Goal: Information Seeking & Learning: Check status

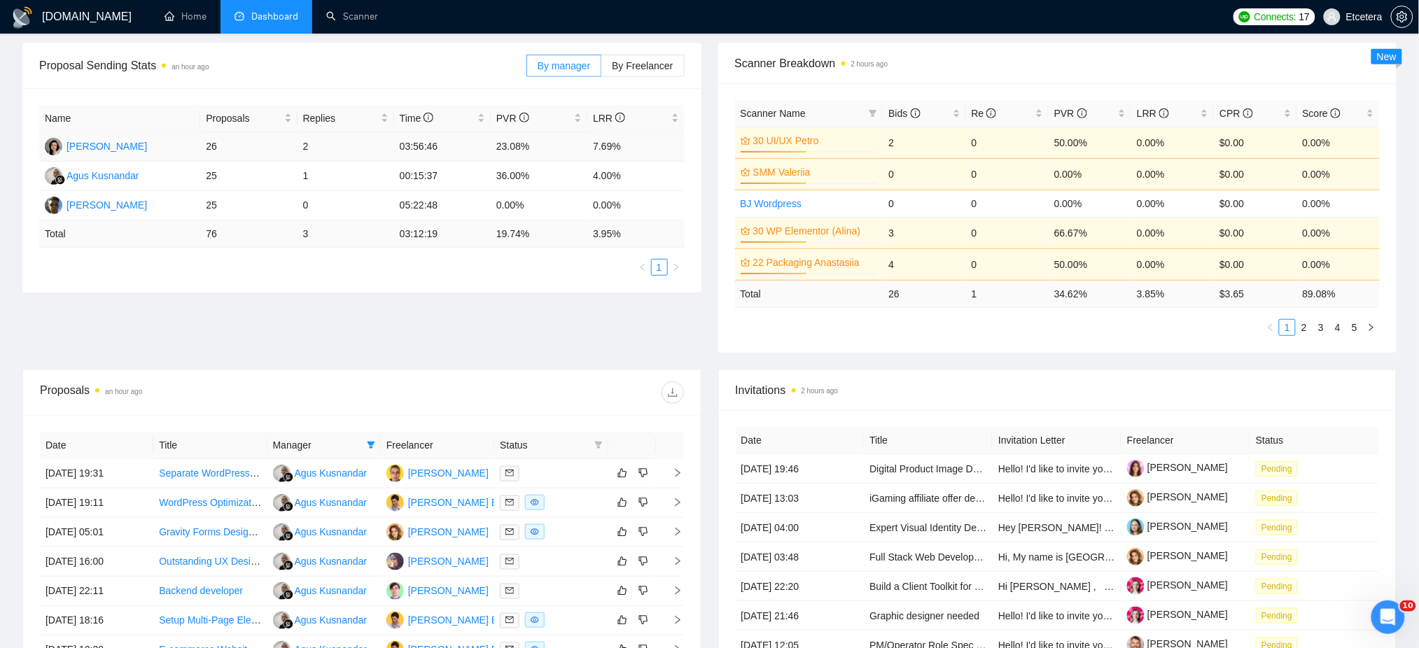
scroll to position [186, 0]
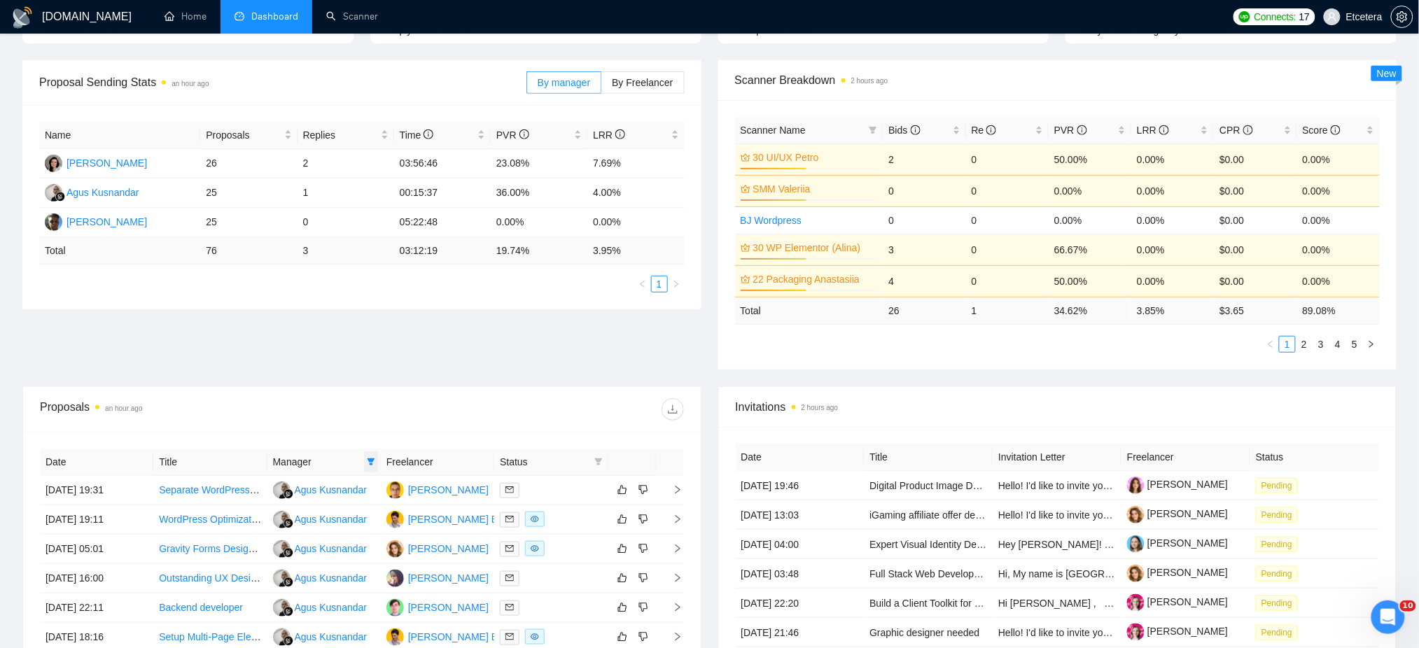
click at [372, 464] on icon "filter" at bounding box center [371, 462] width 8 height 8
click at [309, 486] on span "[PERSON_NAME]" at bounding box center [324, 489] width 80 height 11
checkbox input "true"
click at [302, 552] on span "Agus Kusnandar" at bounding box center [334, 556] width 73 height 11
checkbox input "false"
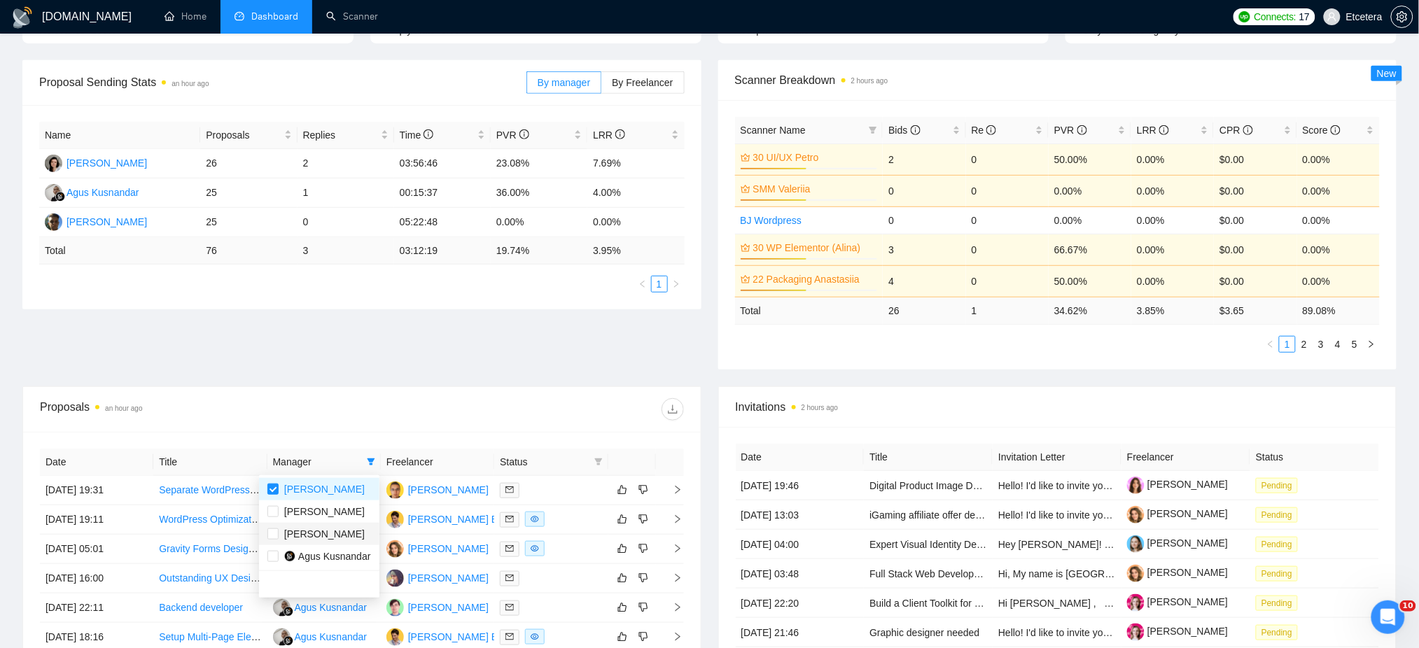
click at [398, 416] on div at bounding box center [523, 409] width 322 height 22
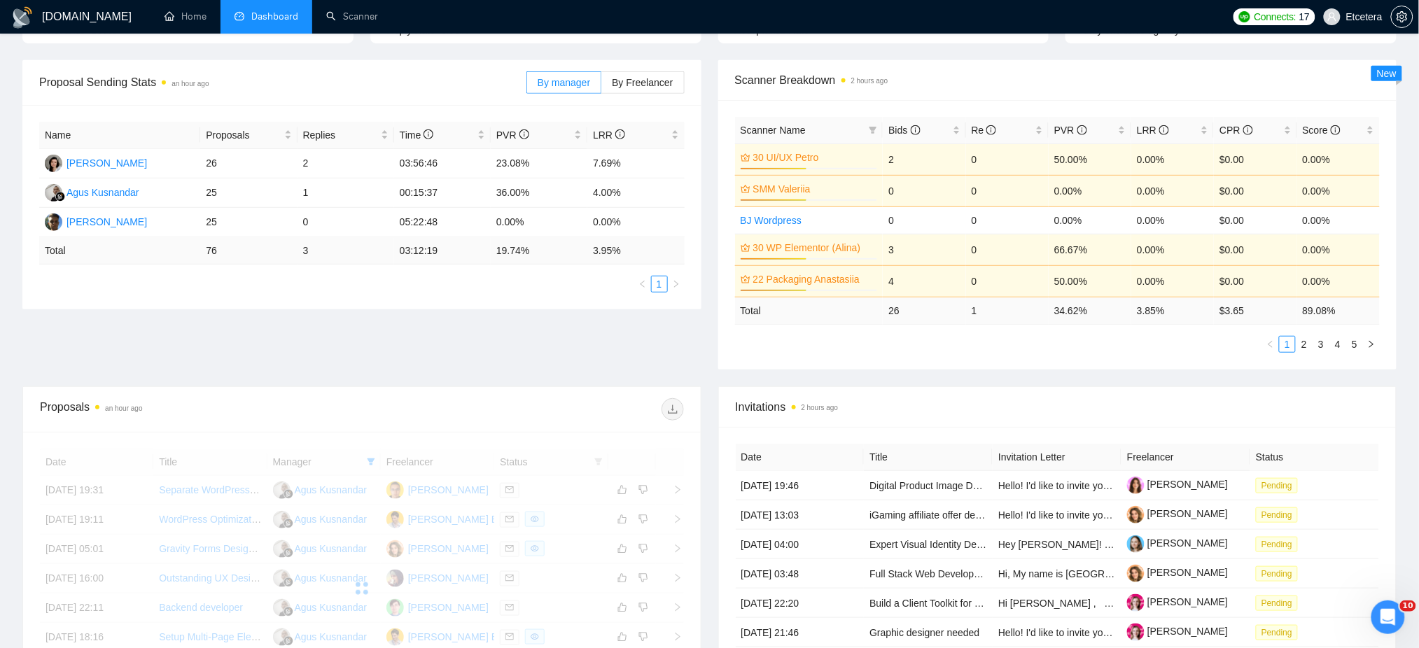
scroll to position [373, 0]
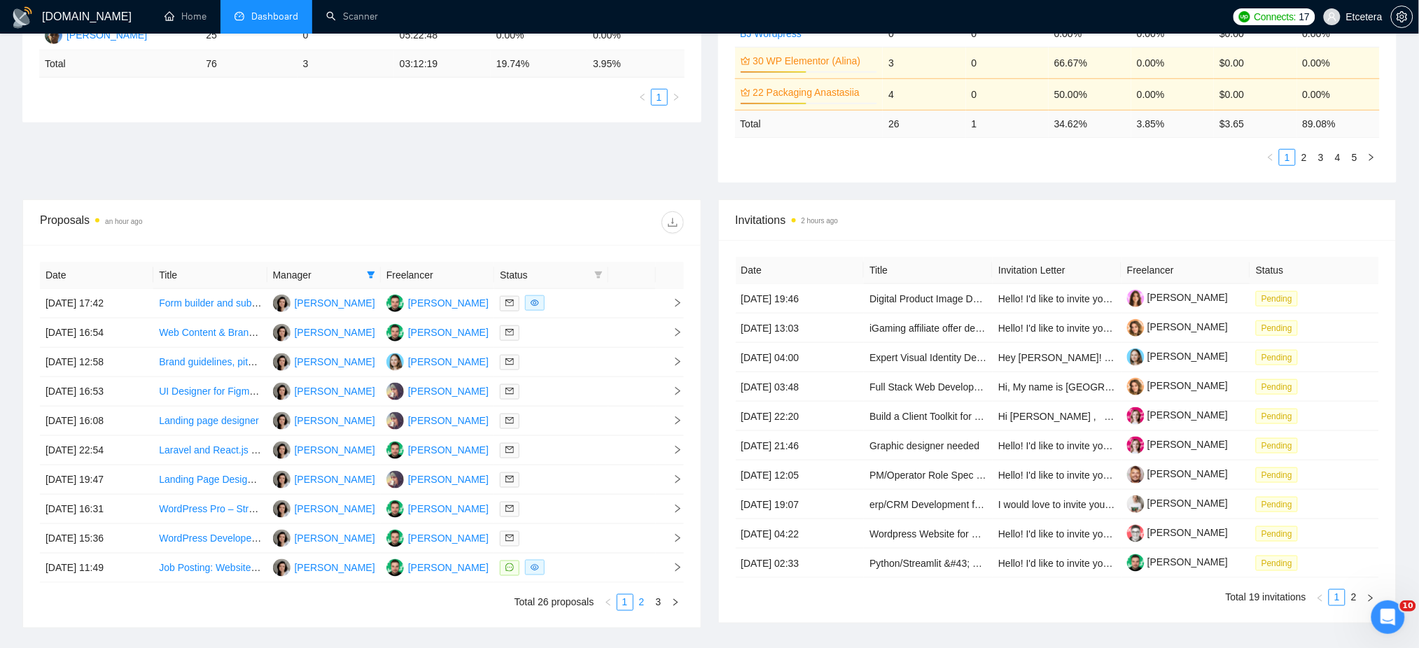
click at [639, 605] on link "2" at bounding box center [641, 602] width 15 height 15
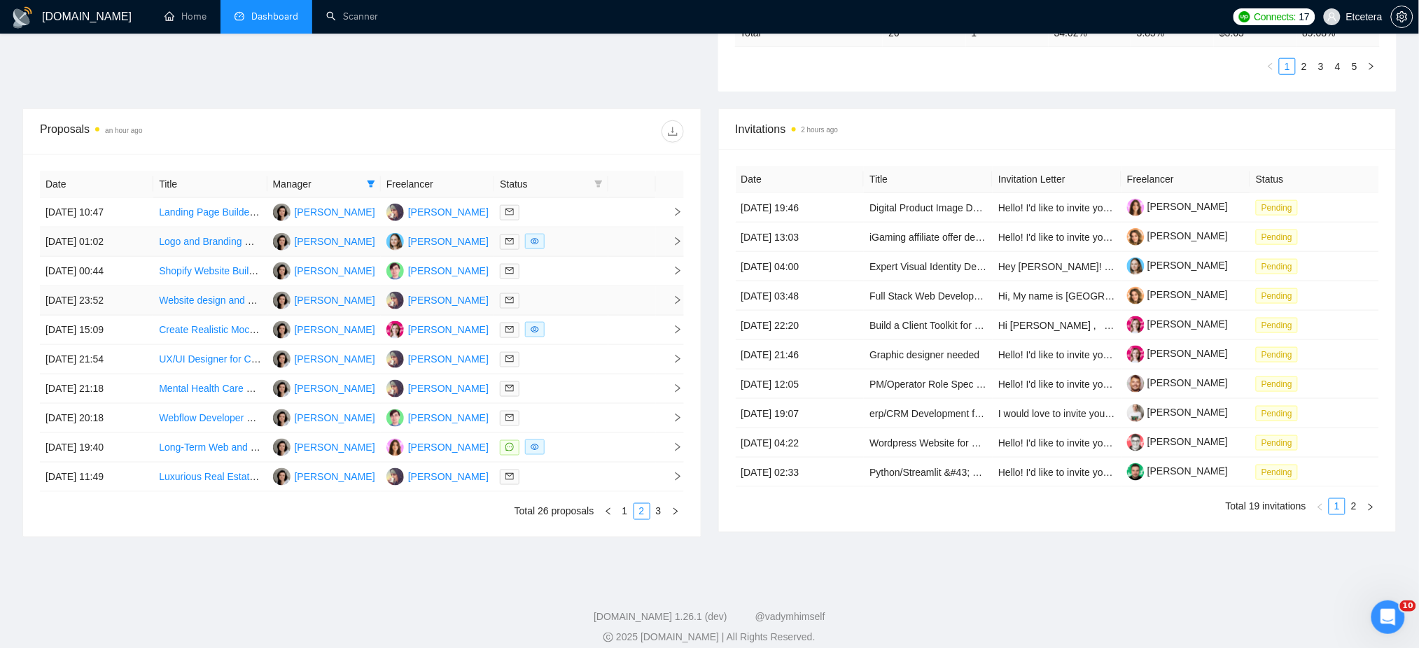
scroll to position [466, 0]
click at [658, 515] on link "3" at bounding box center [658, 509] width 15 height 15
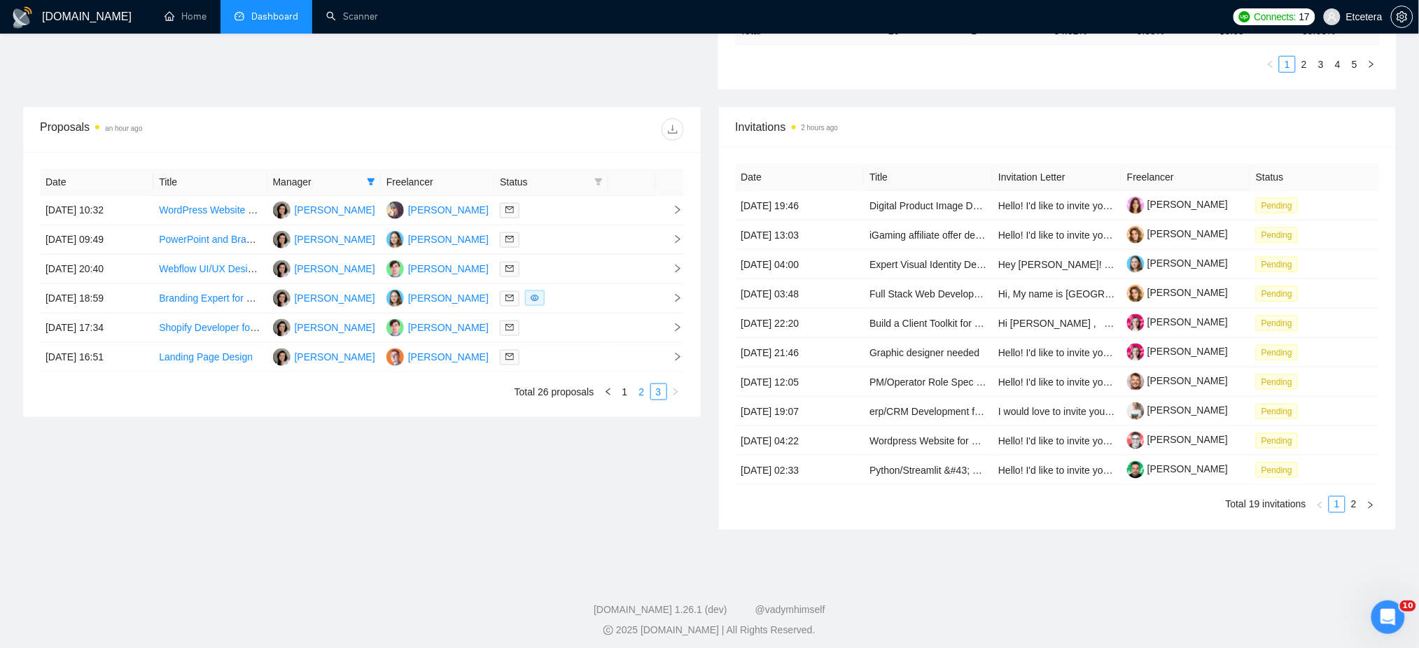
click at [644, 391] on link "2" at bounding box center [641, 391] width 15 height 15
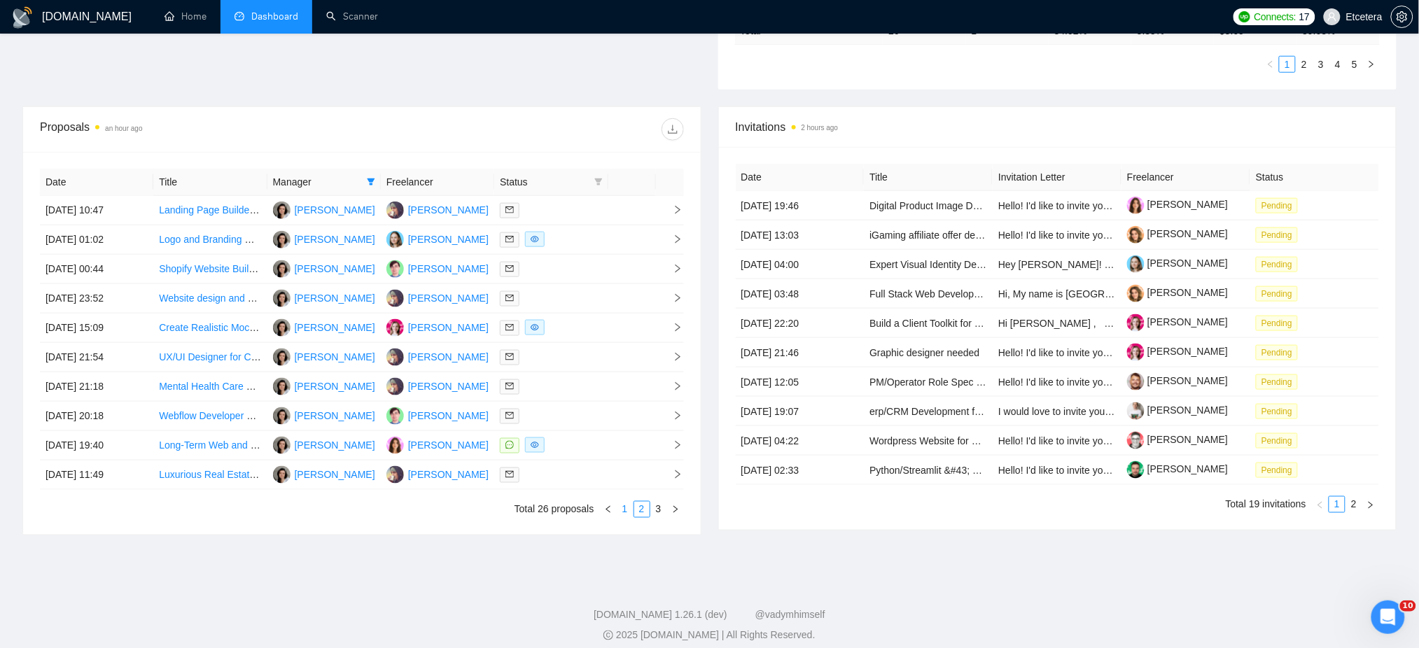
click at [626, 512] on link "1" at bounding box center [624, 509] width 15 height 15
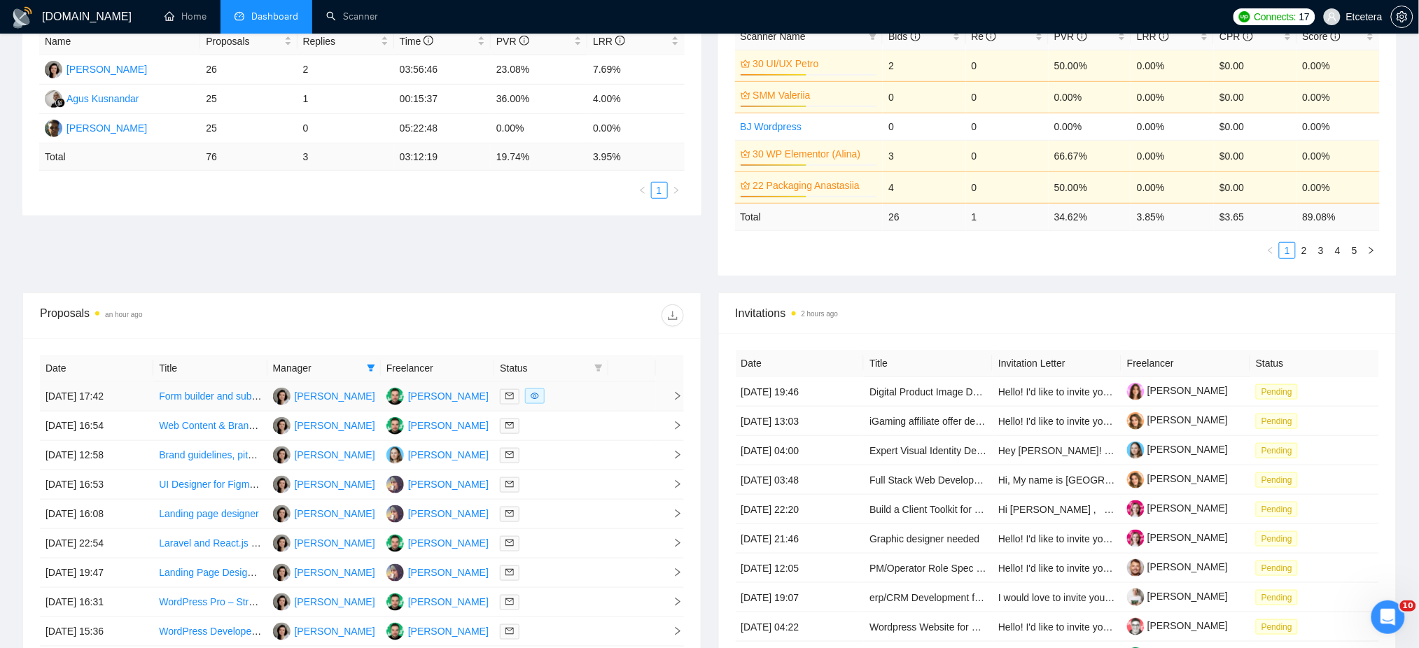
drag, startPoint x: 367, startPoint y: 374, endPoint x: 363, endPoint y: 389, distance: 16.0
click at [367, 374] on span at bounding box center [371, 368] width 14 height 21
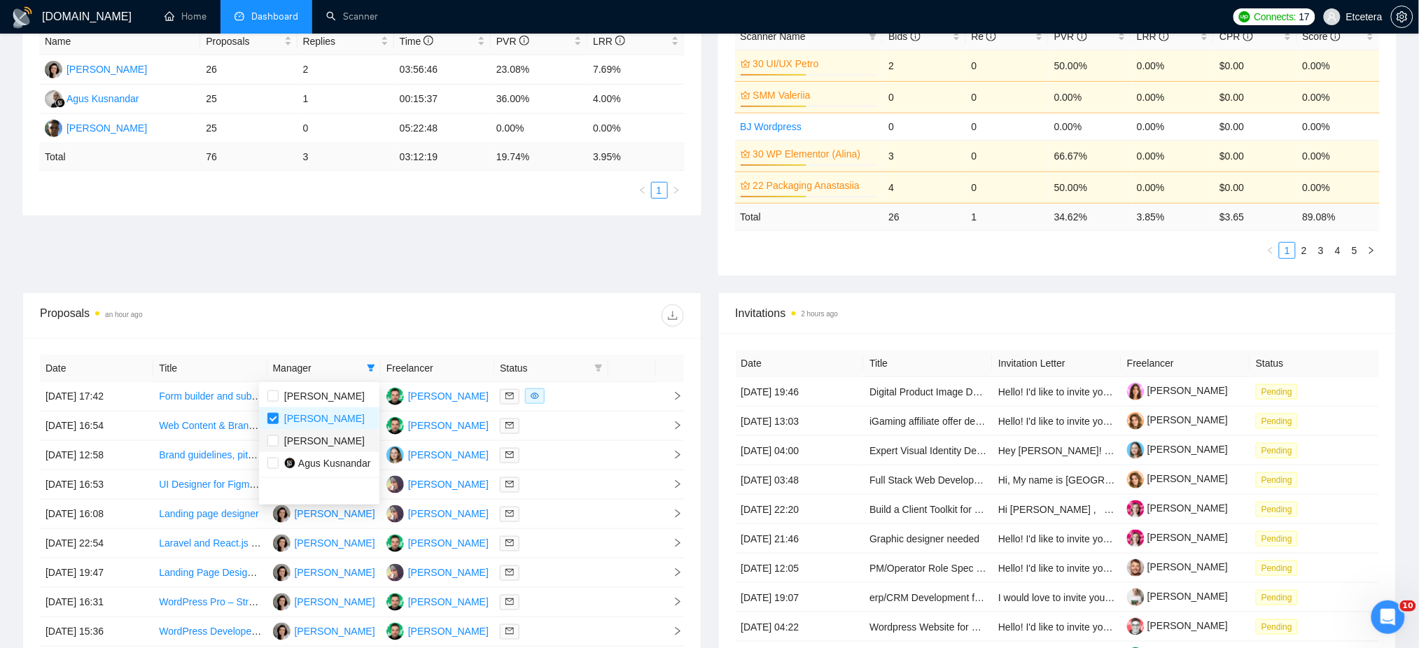
click at [330, 436] on span "[PERSON_NAME]" at bounding box center [324, 440] width 80 height 11
checkbox input "true"
click at [319, 420] on span "[PERSON_NAME]" at bounding box center [324, 418] width 80 height 11
checkbox input "false"
click at [309, 442] on span "[PERSON_NAME]" at bounding box center [324, 440] width 80 height 11
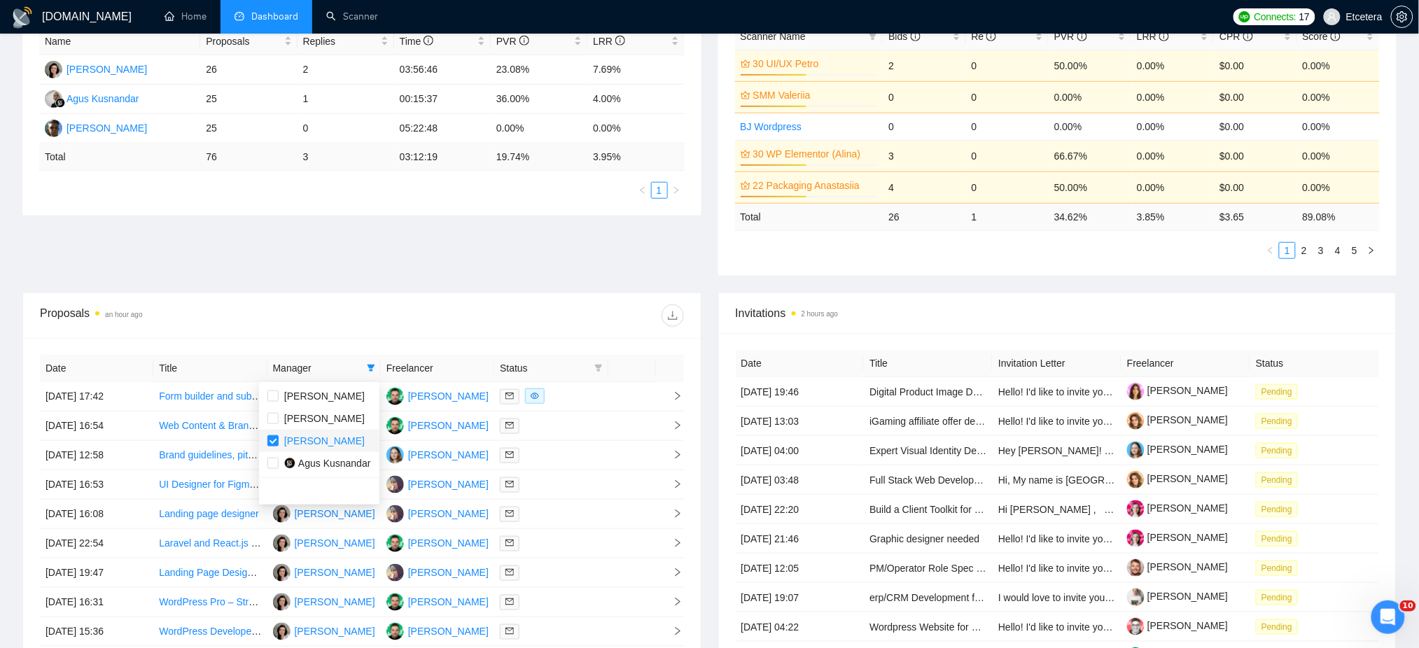
checkbox input "false"
click at [316, 465] on span "Agus Kusnandar" at bounding box center [334, 463] width 73 height 11
checkbox input "true"
click at [454, 339] on div "Date Title Manager Freelancer Status [DATE] 17:42 Form builder and submission c…" at bounding box center [362, 529] width 678 height 383
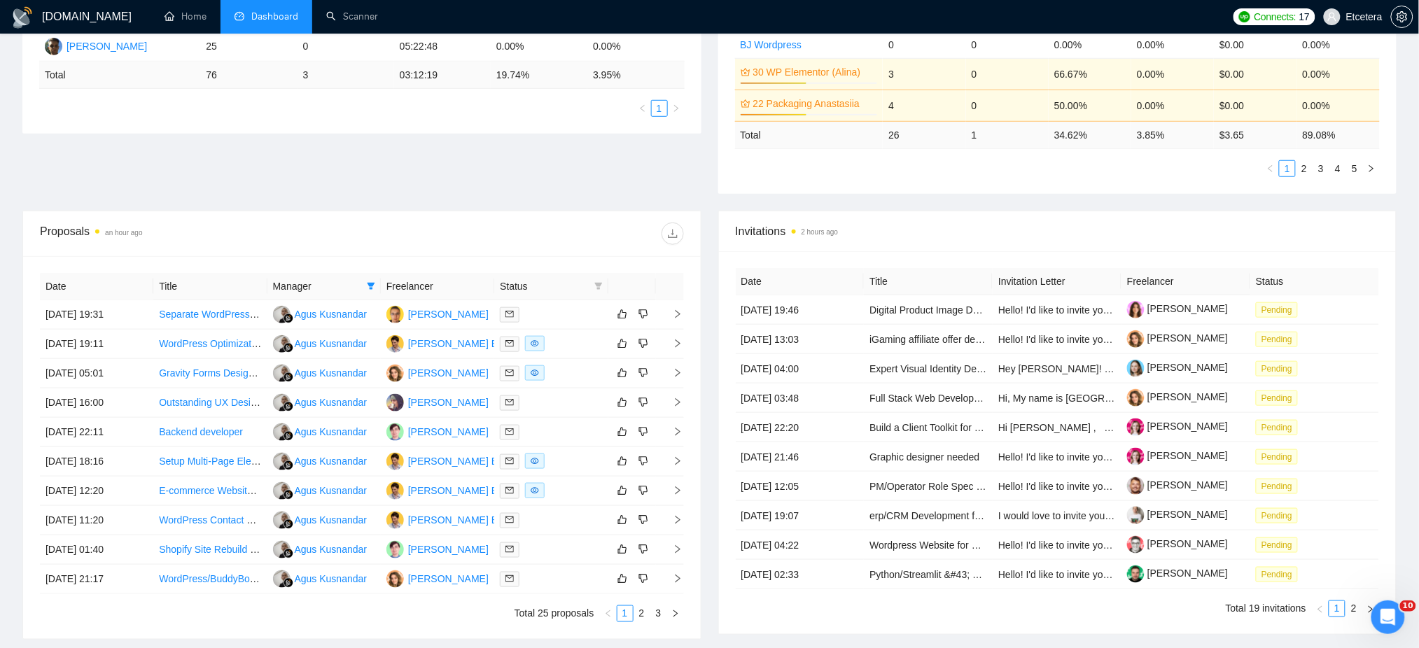
scroll to position [373, 0]
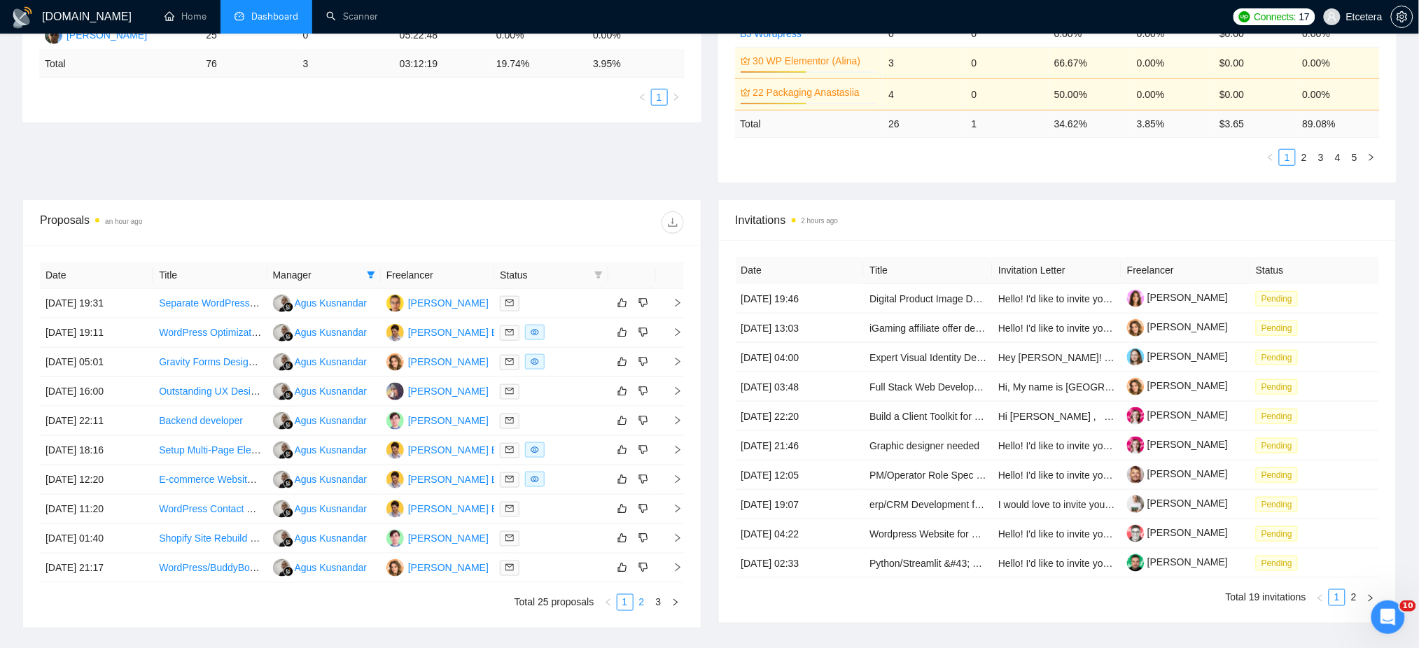
click at [643, 609] on link "2" at bounding box center [641, 602] width 15 height 15
click at [657, 605] on link "3" at bounding box center [658, 602] width 15 height 15
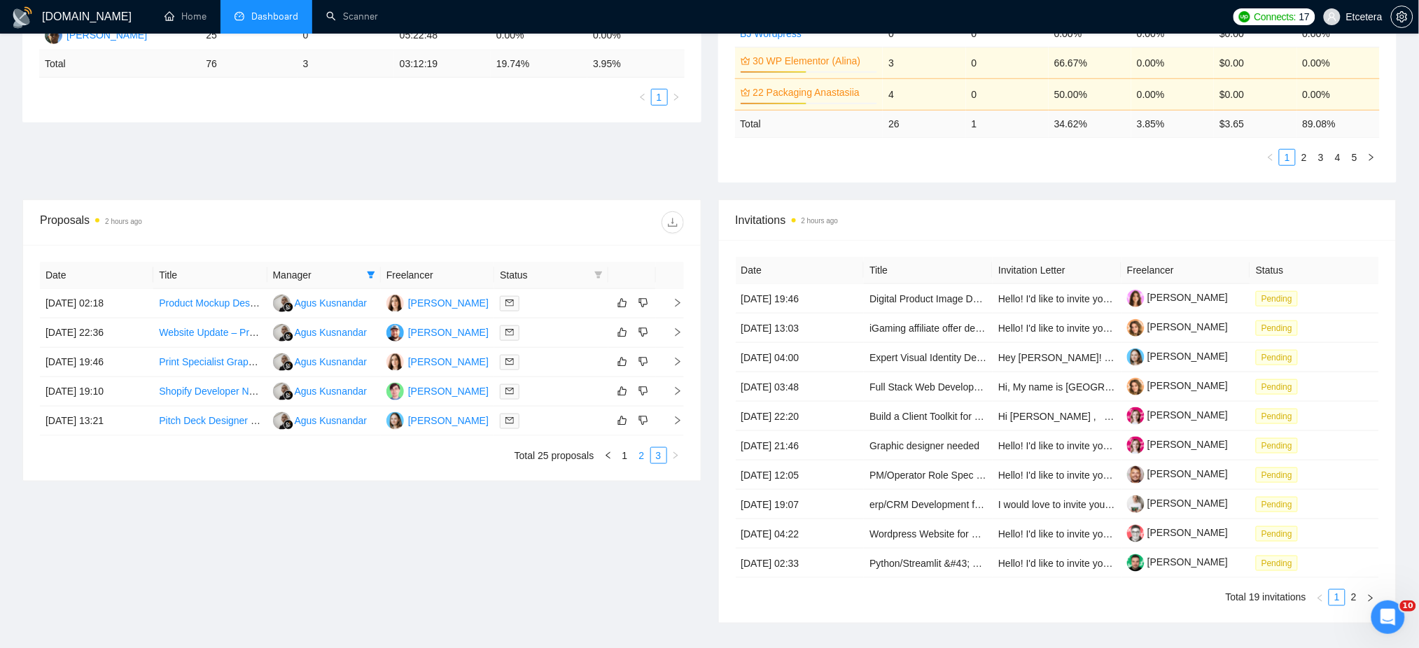
click at [640, 457] on link "2" at bounding box center [641, 455] width 15 height 15
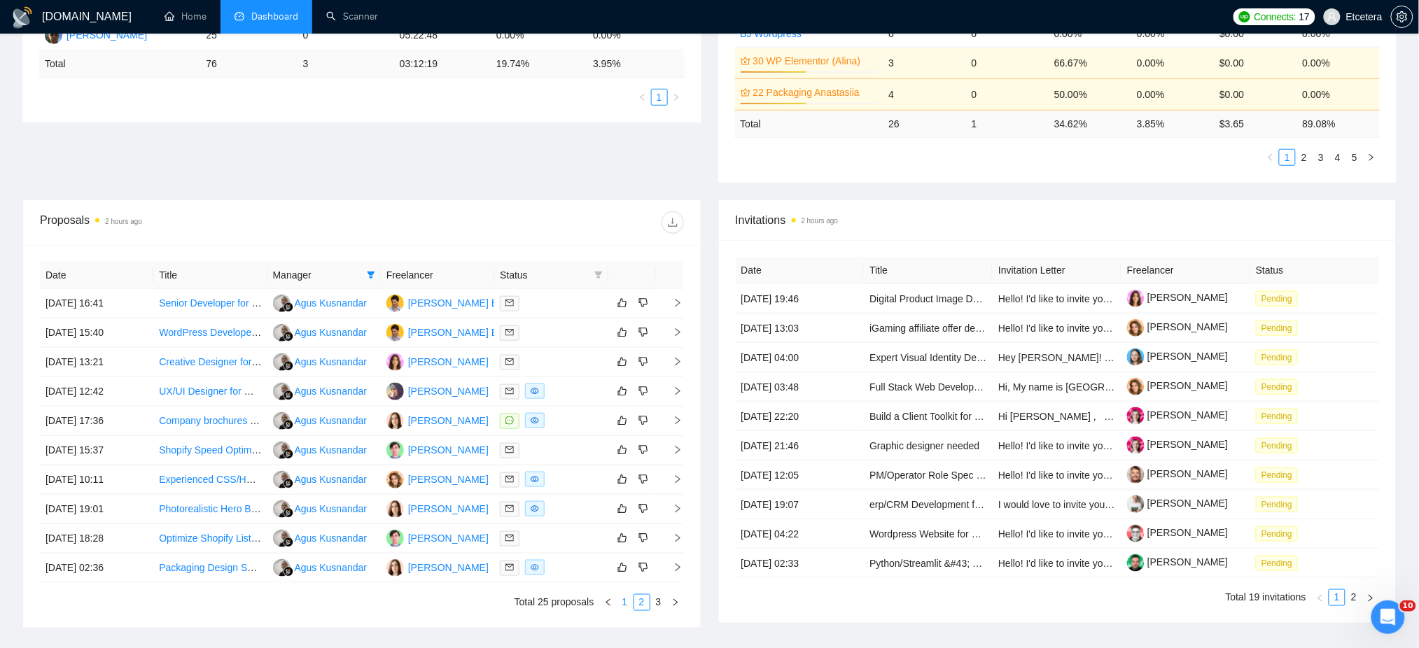
click at [624, 603] on link "1" at bounding box center [624, 602] width 15 height 15
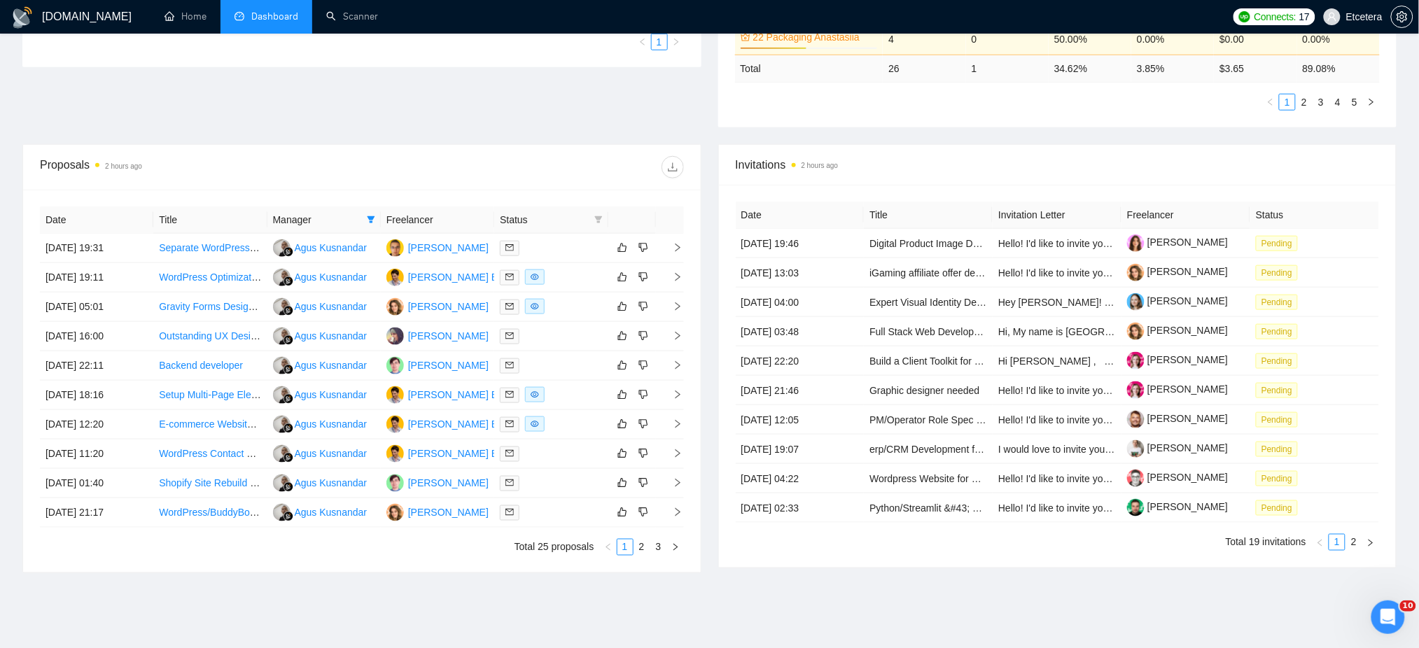
scroll to position [478, 0]
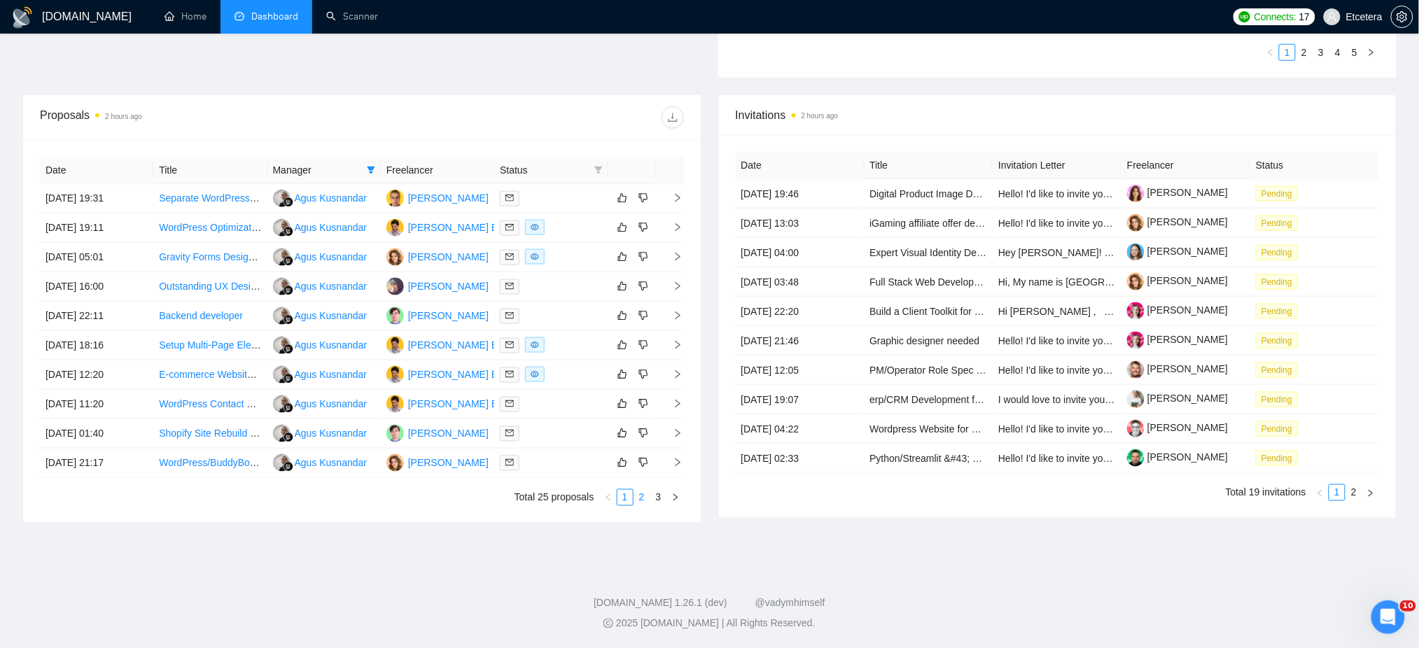
click at [640, 500] on link "2" at bounding box center [641, 497] width 15 height 15
click at [621, 502] on link "1" at bounding box center [624, 497] width 15 height 15
click at [643, 496] on link "2" at bounding box center [641, 497] width 15 height 15
